Goal: Check status: Check status

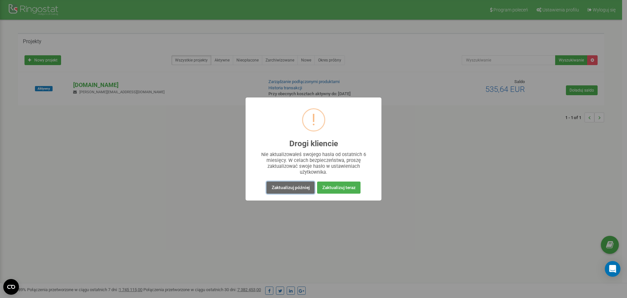
click at [291, 190] on button "Zaktualizuj później" at bounding box center [290, 187] width 48 height 12
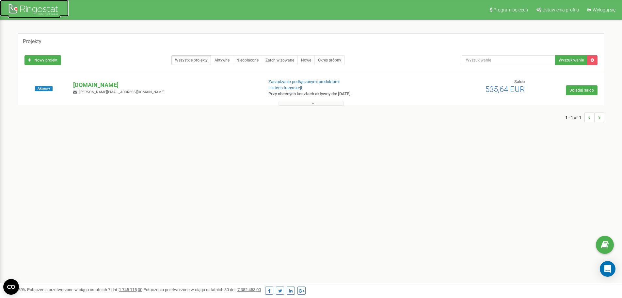
click at [22, 10] on div at bounding box center [34, 11] width 52 height 16
click at [91, 82] on p "[DOMAIN_NAME]" at bounding box center [165, 85] width 185 height 8
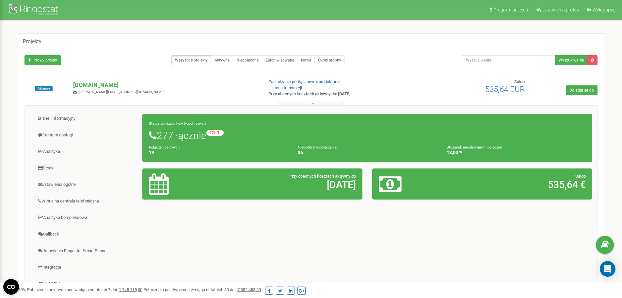
click at [371, 245] on div "Panel Informacyjny Centrum obsługi Analityka Środki Ustawienia ogólne 19 36" at bounding box center [310, 209] width 573 height 209
click at [53, 14] on div at bounding box center [34, 11] width 52 height 16
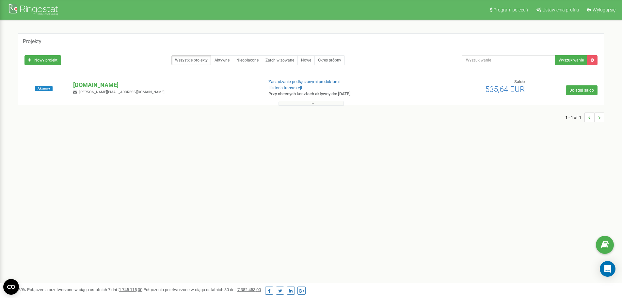
click at [350, 197] on div "Program poleceń Ustawienia profilu Wyloguj się Projekty Nowy projekt Wszystkie …" at bounding box center [311, 196] width 622 height 392
drag, startPoint x: 83, startPoint y: 89, endPoint x: 84, endPoint y: 86, distance: 4.0
click at [84, 89] on div "hellocarbe.pl m.wyszomierski@carbe.pl" at bounding box center [165, 88] width 194 height 14
click at [84, 85] on p "[DOMAIN_NAME]" at bounding box center [165, 85] width 185 height 8
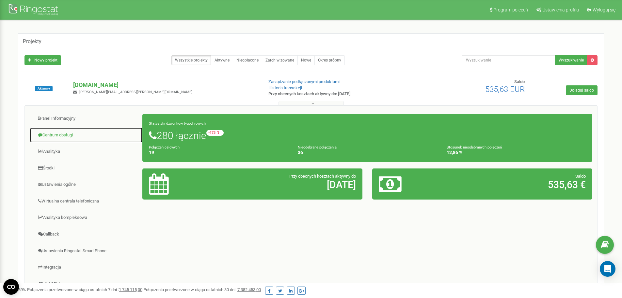
click at [57, 138] on link "Centrum obsługi" at bounding box center [86, 135] width 113 height 16
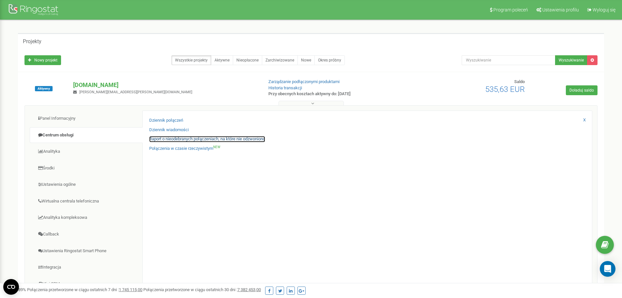
click at [213, 140] on link "Raport o nieodebranych połączeniach, na które nie odzwoniono" at bounding box center [207, 139] width 116 height 6
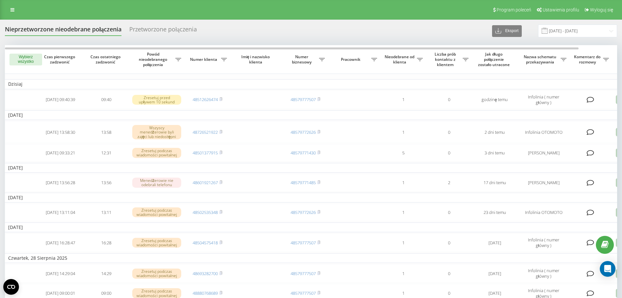
click at [141, 28] on div "Przetworzone połączenia" at bounding box center [163, 31] width 68 height 10
